Goal: Task Accomplishment & Management: Manage account settings

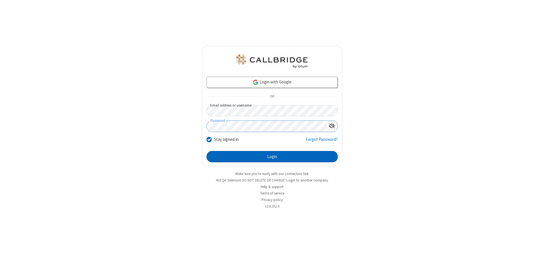
click at [272, 157] on button "Login" at bounding box center [271, 156] width 131 height 11
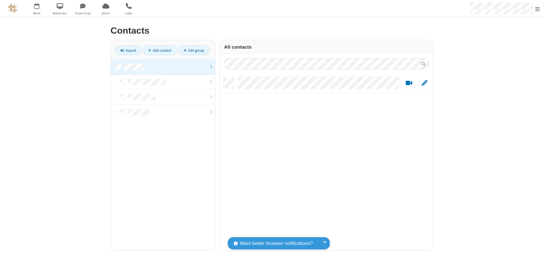
scroll to position [173, 209]
click at [163, 67] on link at bounding box center [163, 66] width 104 height 15
click at [160, 50] on link "Add contact" at bounding box center [160, 51] width 34 height 10
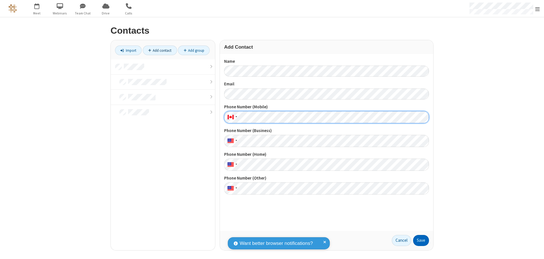
click at [421, 241] on button "Save" at bounding box center [421, 240] width 16 height 11
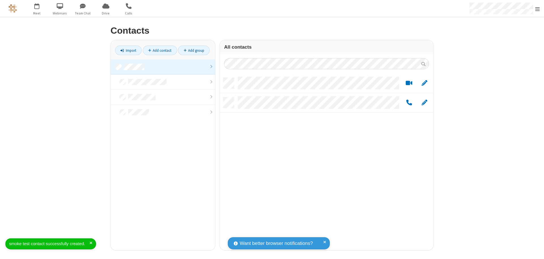
scroll to position [173, 209]
